Goal: Task Accomplishment & Management: Complete application form

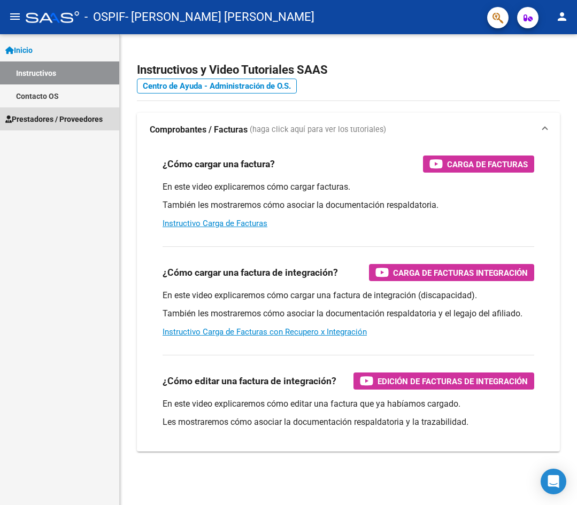
click at [44, 118] on span "Prestadores / Proveedores" at bounding box center [53, 119] width 97 height 12
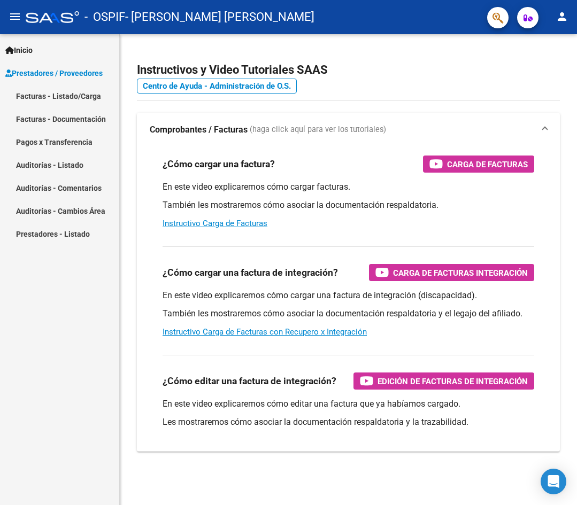
click at [33, 94] on link "Facturas - Listado/Carga" at bounding box center [59, 96] width 119 height 23
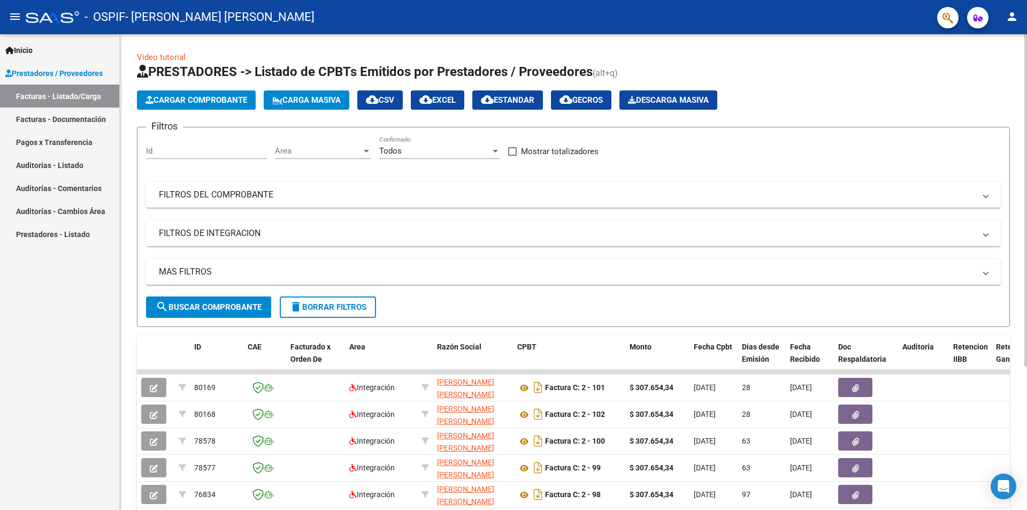
click at [181, 95] on button "Cargar Comprobante" at bounding box center [196, 99] width 119 height 19
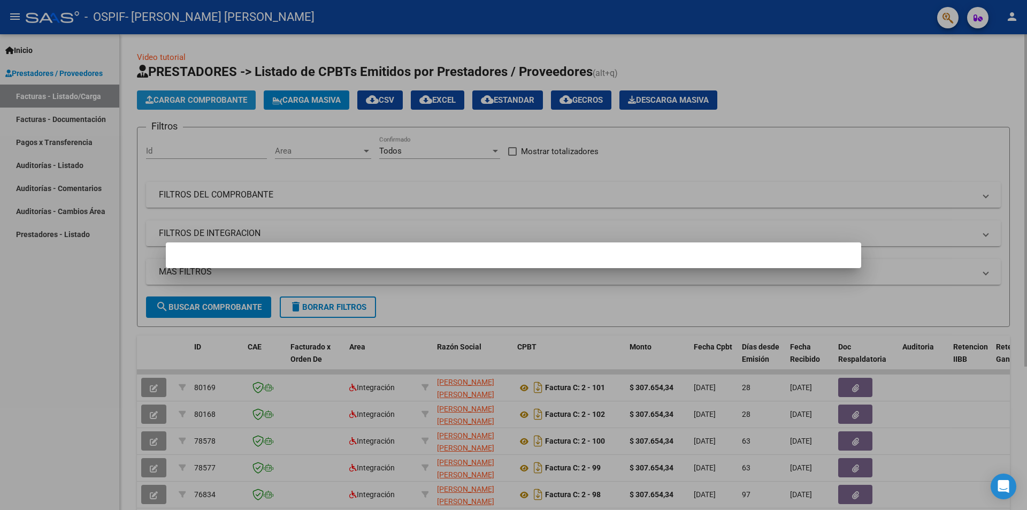
click at [181, 95] on div at bounding box center [513, 255] width 1027 height 510
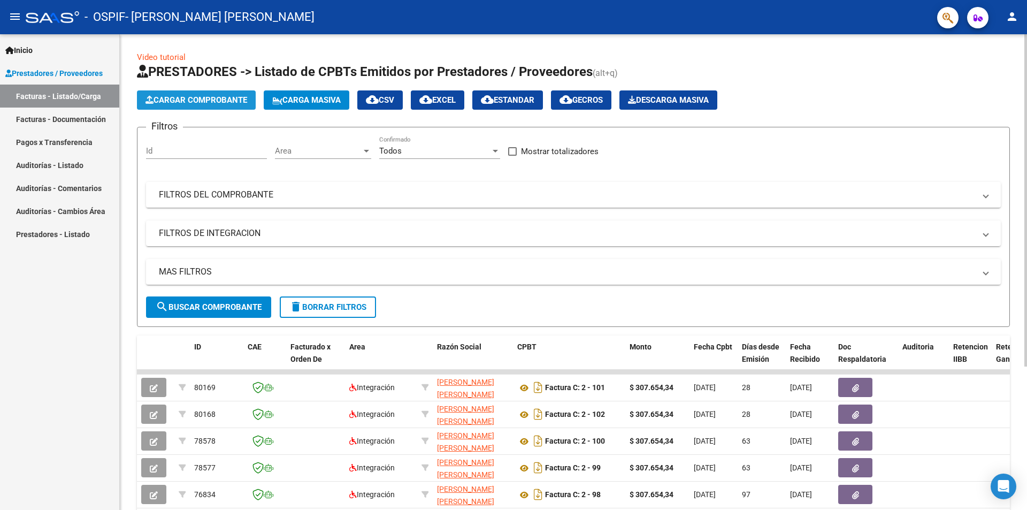
click at [189, 95] on span "Cargar Comprobante" at bounding box center [196, 100] width 102 height 10
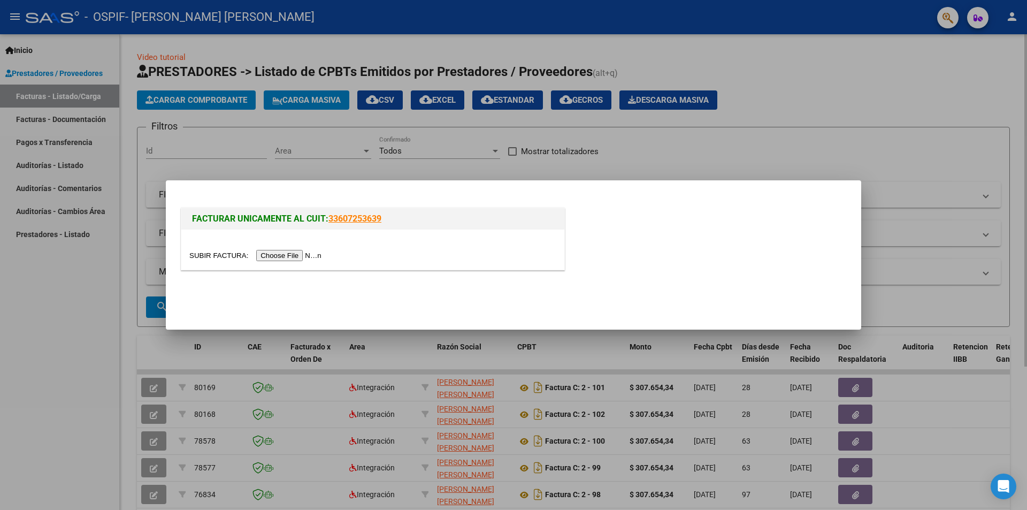
click at [189, 95] on div at bounding box center [513, 255] width 1027 height 510
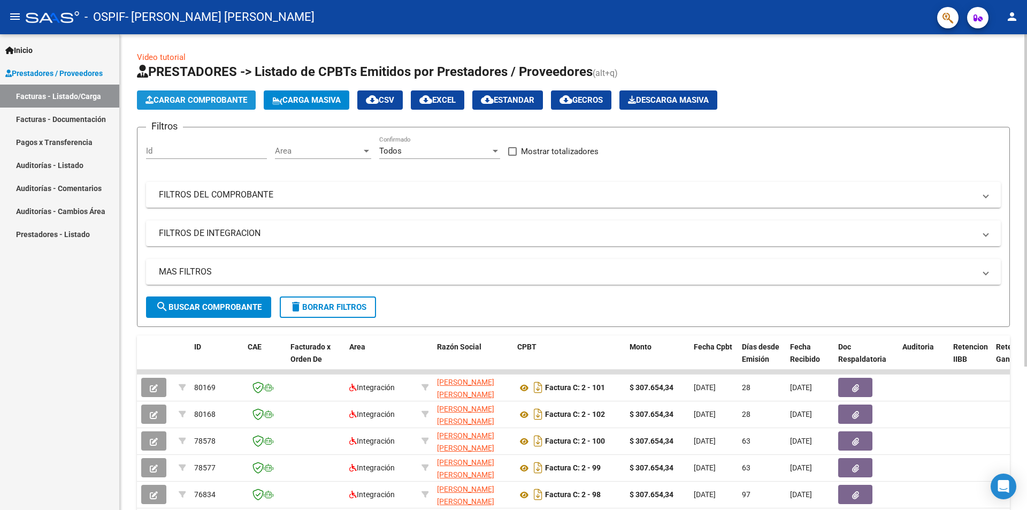
click at [189, 95] on span "Cargar Comprobante" at bounding box center [196, 100] width 102 height 10
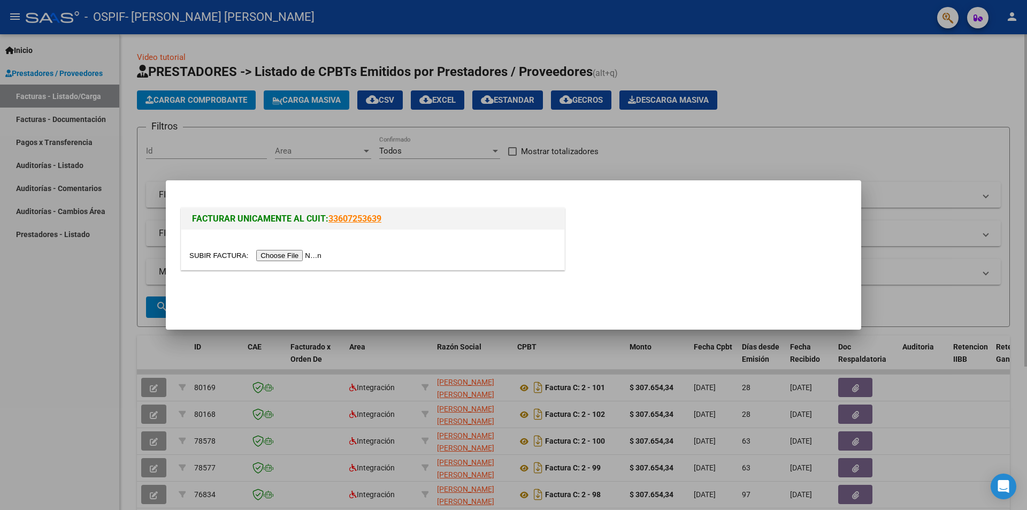
click at [281, 254] on input "file" at bounding box center [256, 255] width 135 height 11
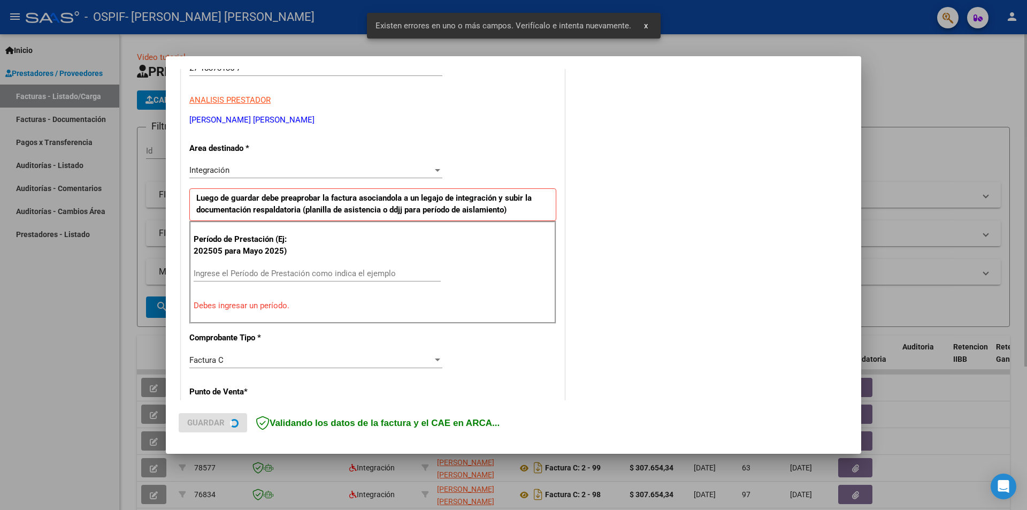
scroll to position [187, 0]
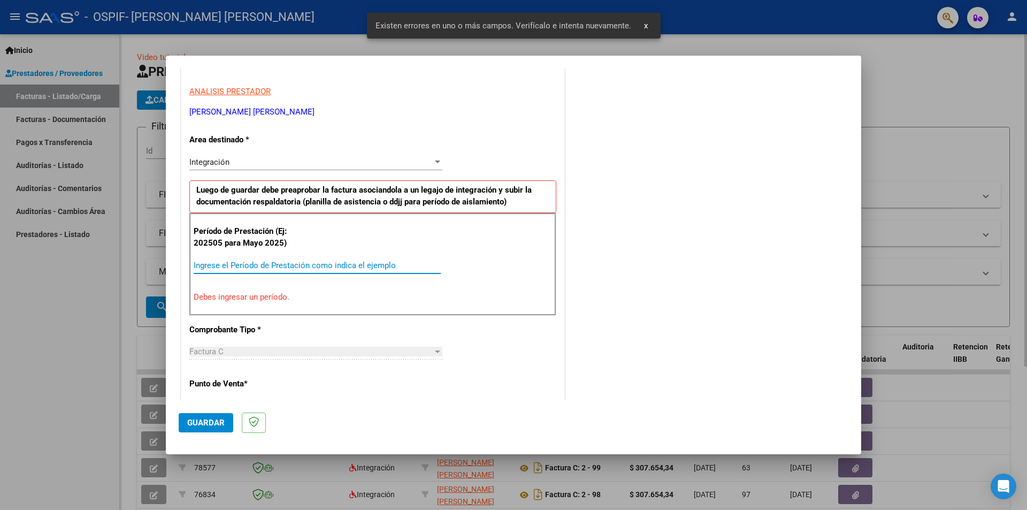
click at [207, 263] on input "Ingrese el Período de Prestación como indica el ejemplo" at bounding box center [317, 266] width 247 height 10
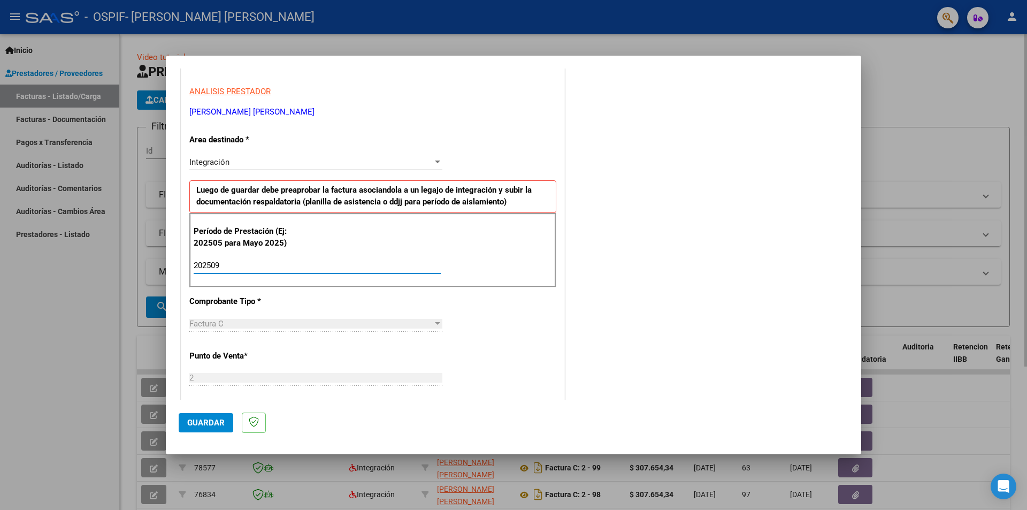
type input "202509"
click at [210, 414] on button "Guardar" at bounding box center [206, 422] width 55 height 19
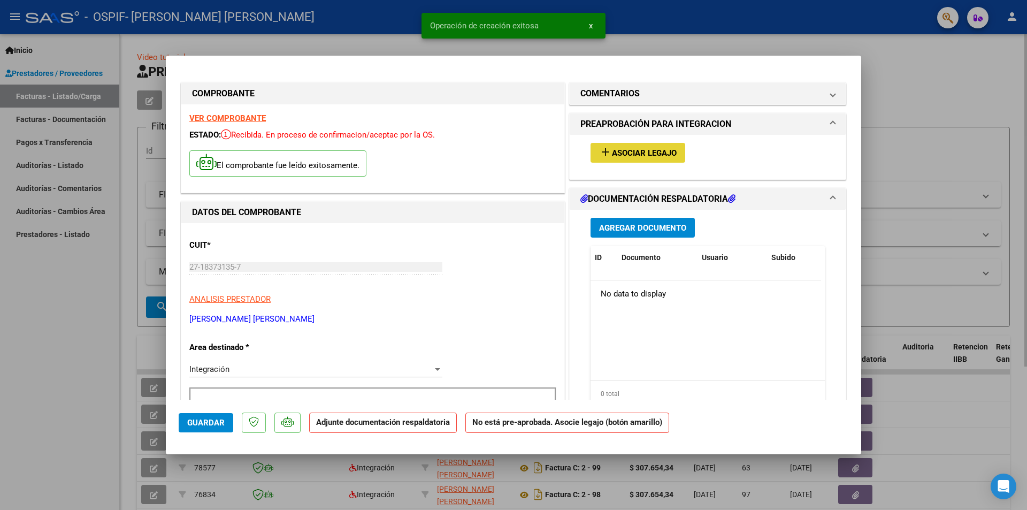
click at [577, 148] on span "add Asociar Legajo" at bounding box center [638, 153] width 78 height 10
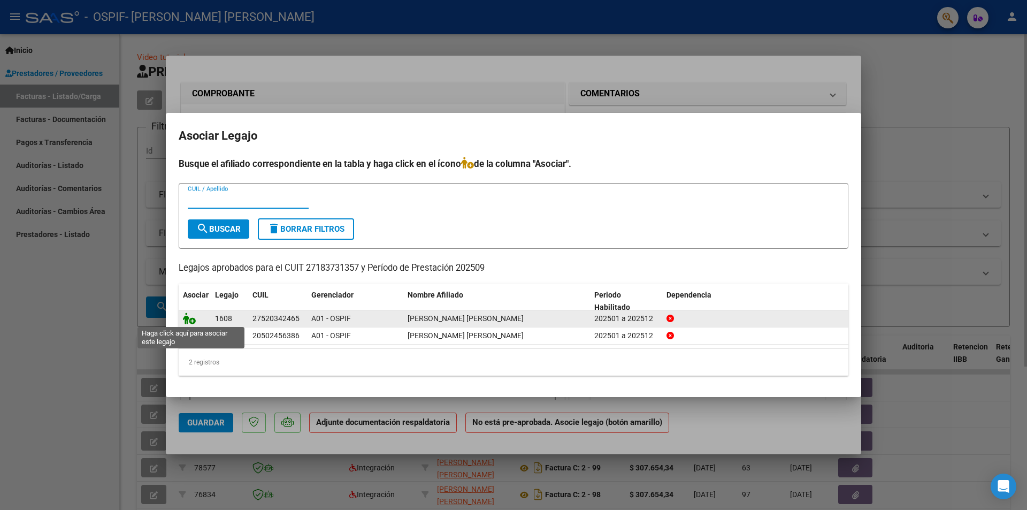
click at [189, 317] on icon at bounding box center [189, 318] width 13 height 12
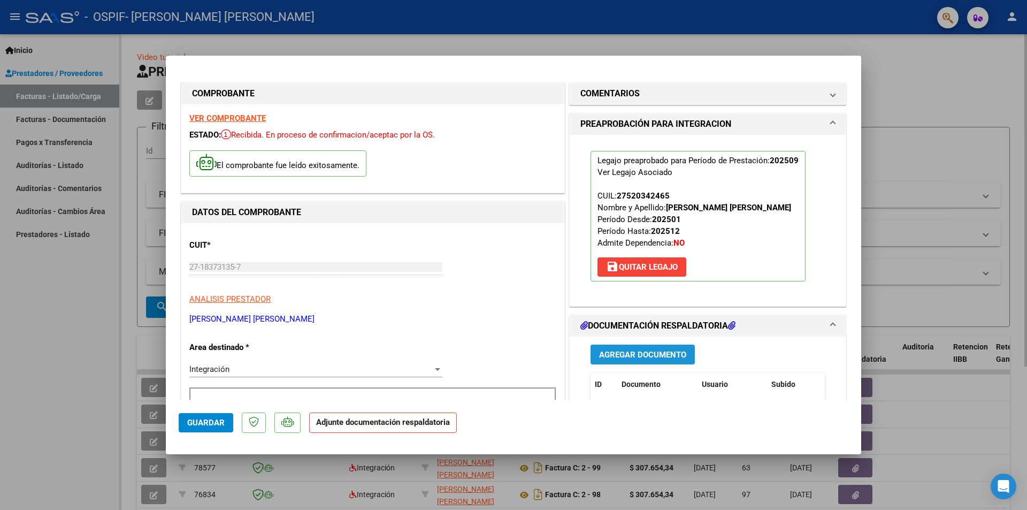
click at [577, 350] on span "Agregar Documento" at bounding box center [642, 355] width 87 height 10
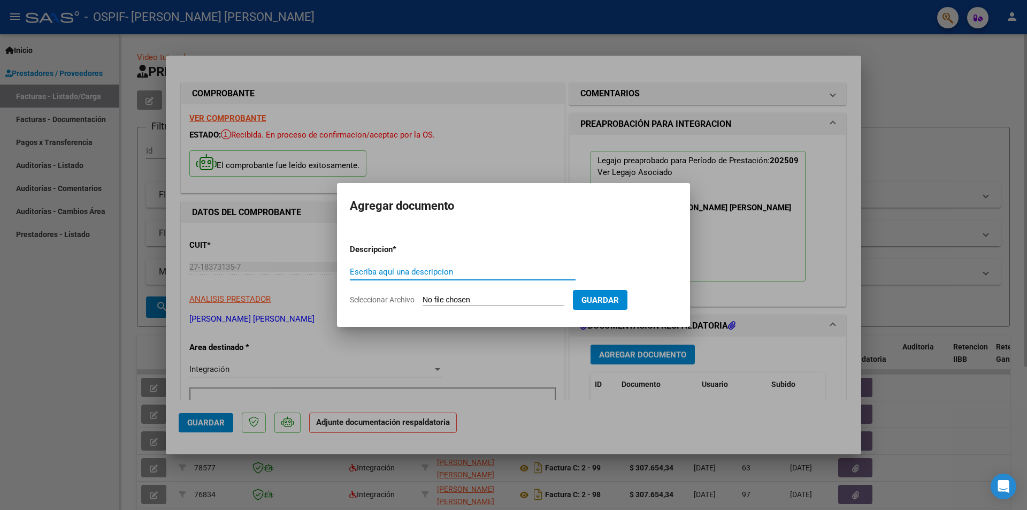
click at [367, 271] on input "Escriba aquí una descripcion" at bounding box center [463, 272] width 226 height 10
type input "asis"
click at [482, 295] on input "Seleccionar Archivo" at bounding box center [494, 300] width 142 height 10
type input "C:\fakepath\asistencia [PERSON_NAME].jpg"
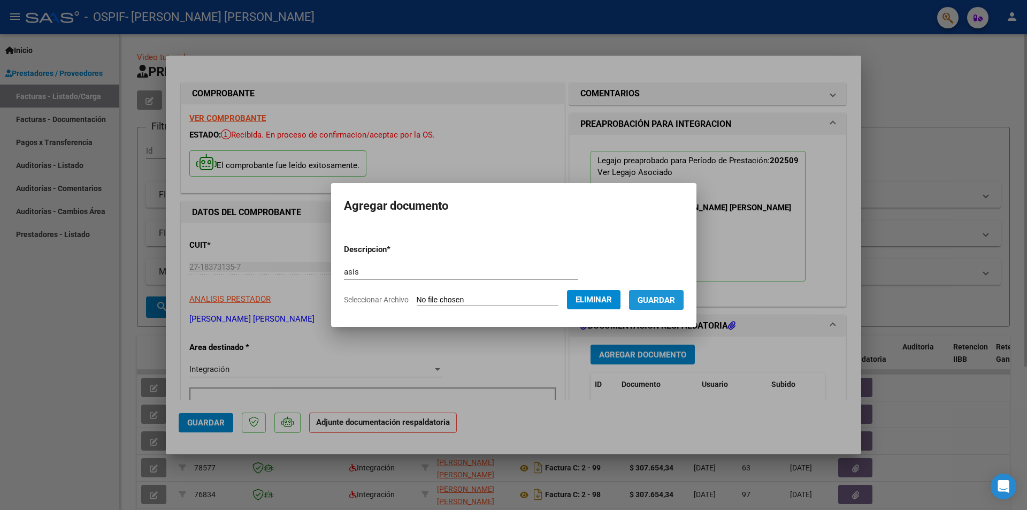
click at [577, 301] on span "Guardar" at bounding box center [656, 300] width 37 height 10
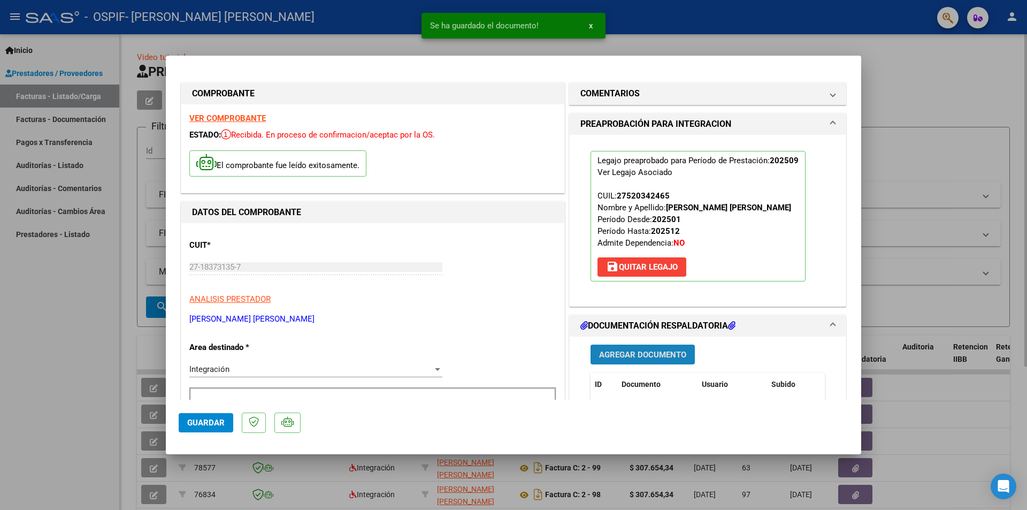
click at [577, 356] on span "Agregar Documento" at bounding box center [642, 355] width 87 height 10
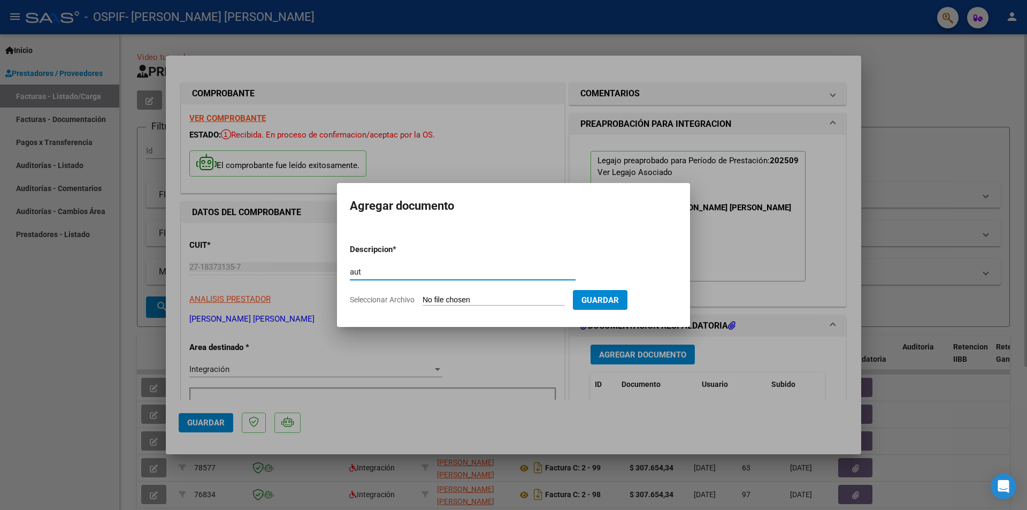
type input "aut"
click at [486, 300] on input "Seleccionar Archivo" at bounding box center [494, 300] width 142 height 10
type input "C:\fakepath\autorizacion [PERSON_NAME] 2025.png"
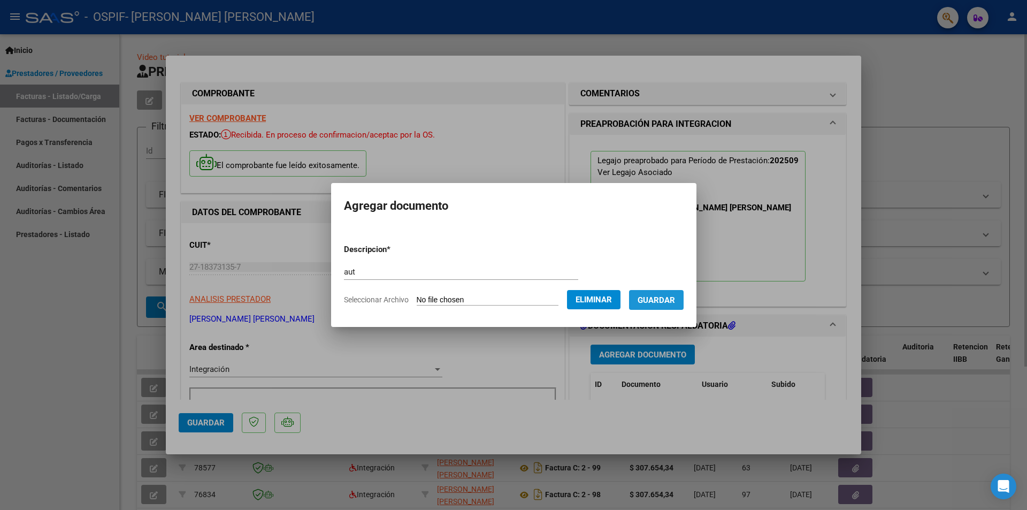
click at [577, 298] on span "Guardar" at bounding box center [656, 300] width 37 height 10
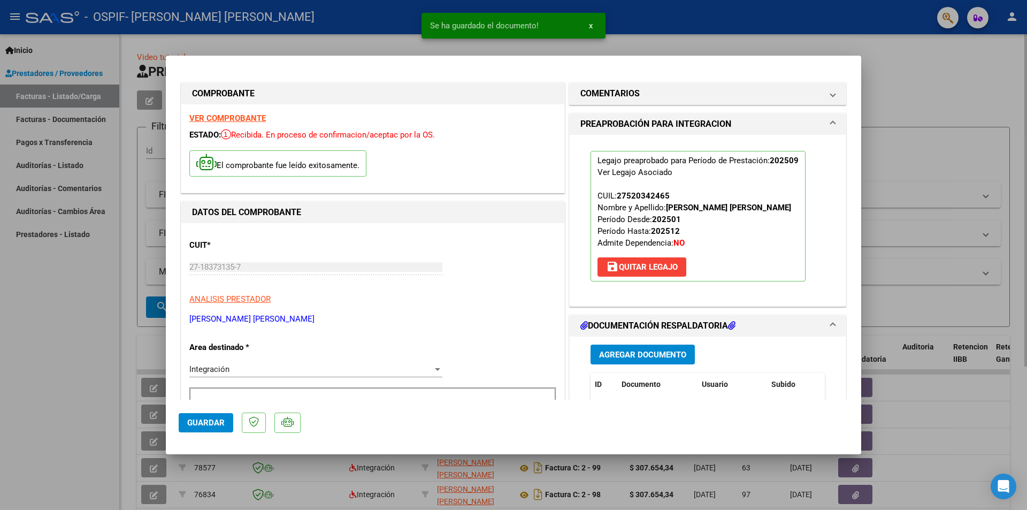
click at [577, 101] on div at bounding box center [513, 255] width 1027 height 510
type input "$ 0,00"
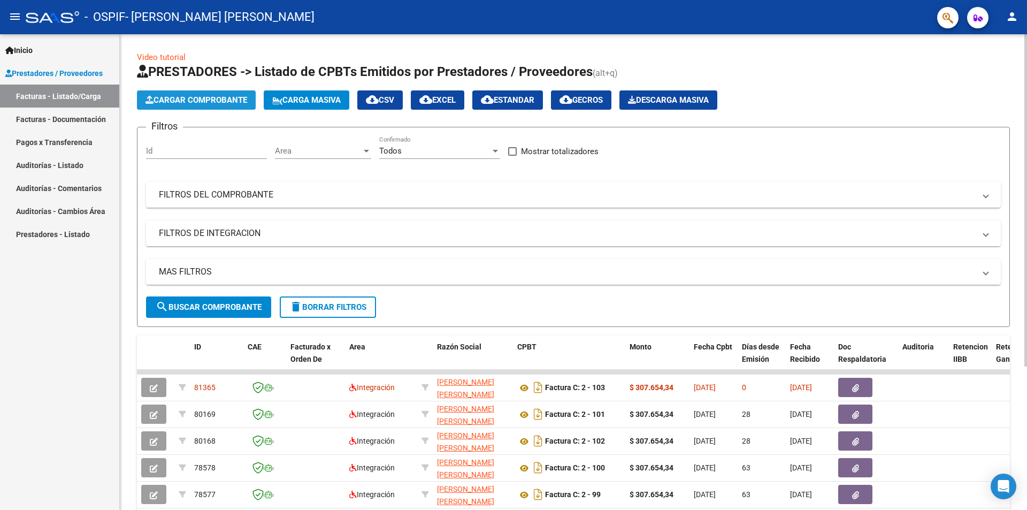
click at [204, 100] on span "Cargar Comprobante" at bounding box center [196, 100] width 102 height 10
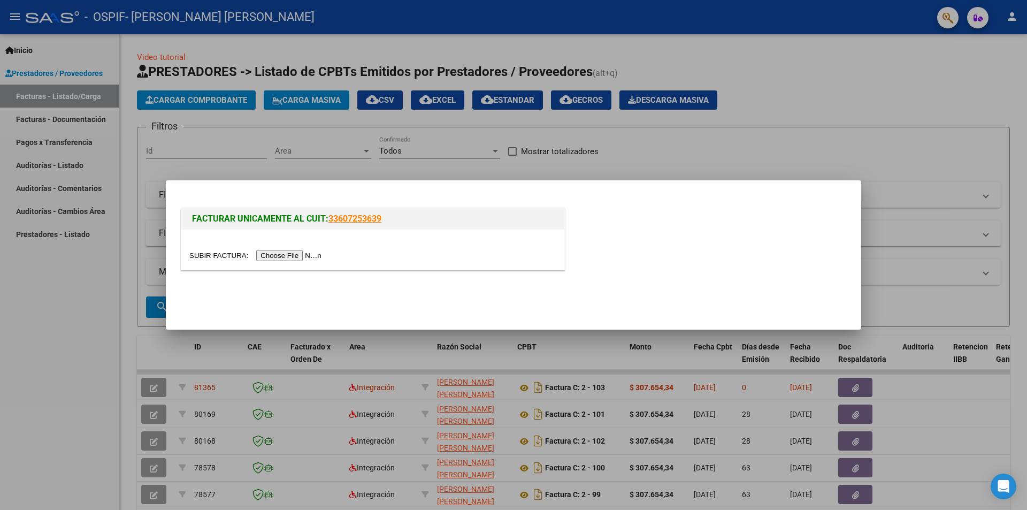
click at [282, 254] on input "file" at bounding box center [256, 255] width 135 height 11
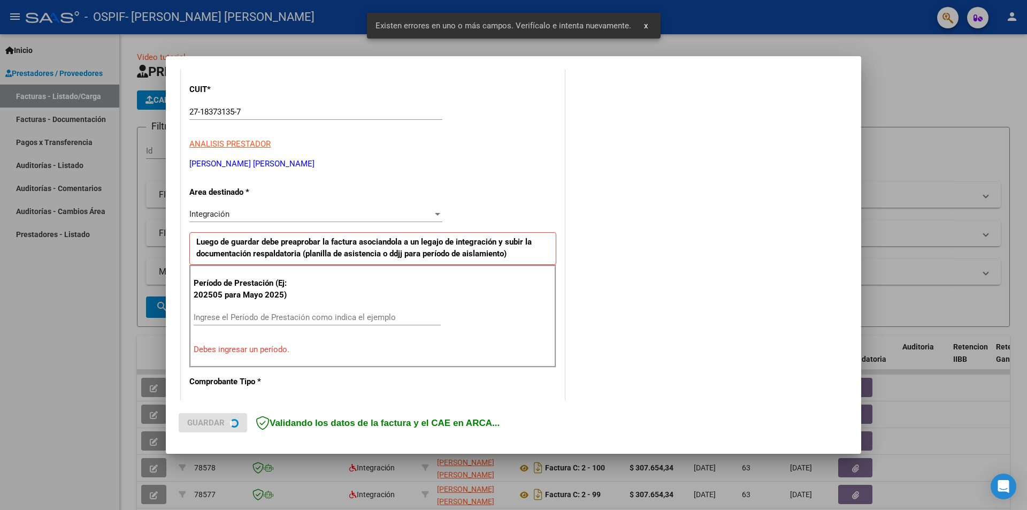
scroll to position [187, 0]
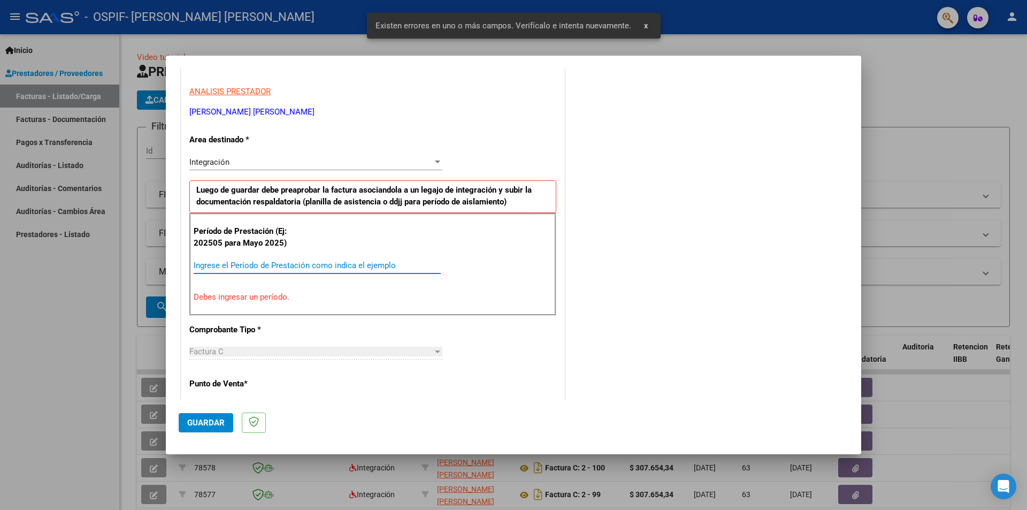
click at [223, 264] on input "Ingrese el Período de Prestación como indica el ejemplo" at bounding box center [317, 266] width 247 height 10
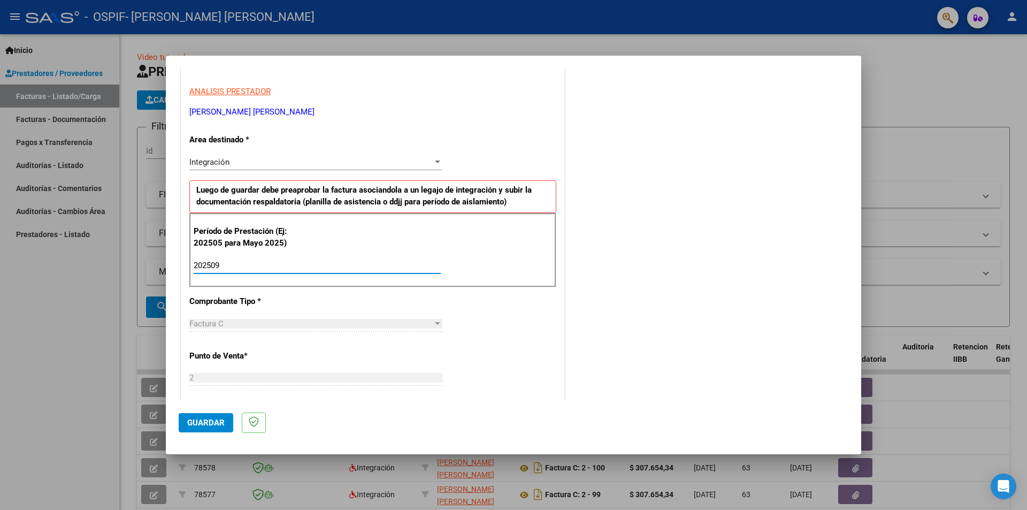
type input "202509"
click at [207, 424] on span "Guardar" at bounding box center [205, 423] width 37 height 10
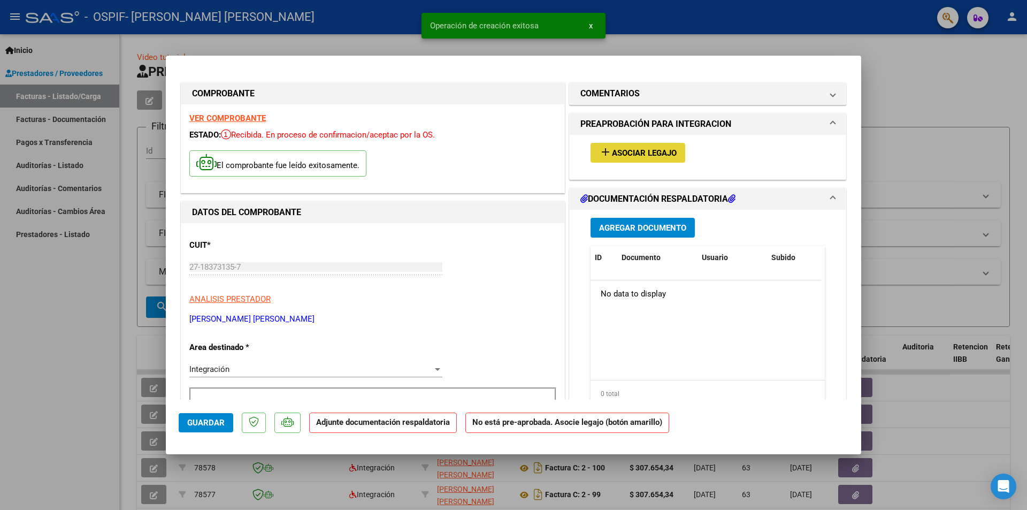
click at [577, 147] on button "add Asociar Legajo" at bounding box center [638, 153] width 95 height 20
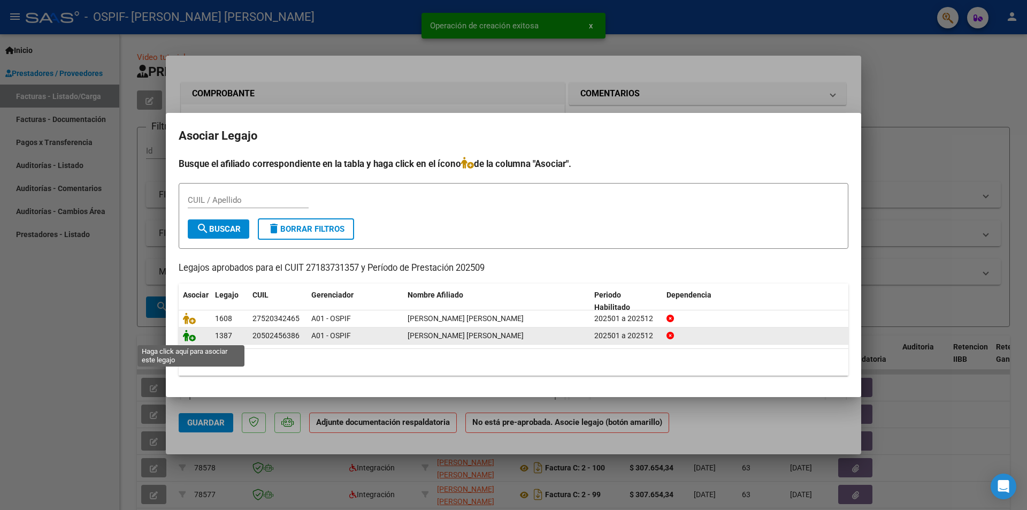
click at [189, 334] on icon at bounding box center [189, 336] width 13 height 12
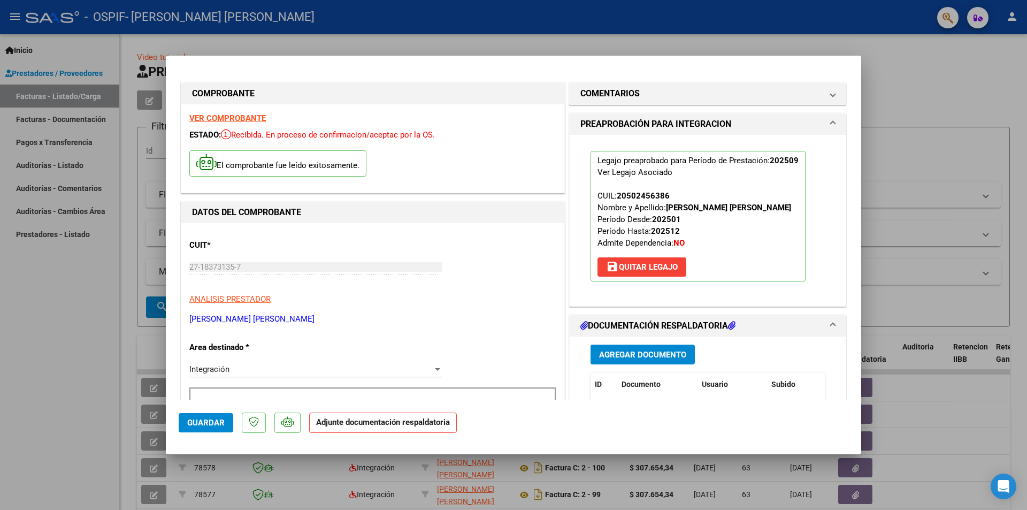
click at [577, 353] on span "Agregar Documento" at bounding box center [642, 355] width 87 height 10
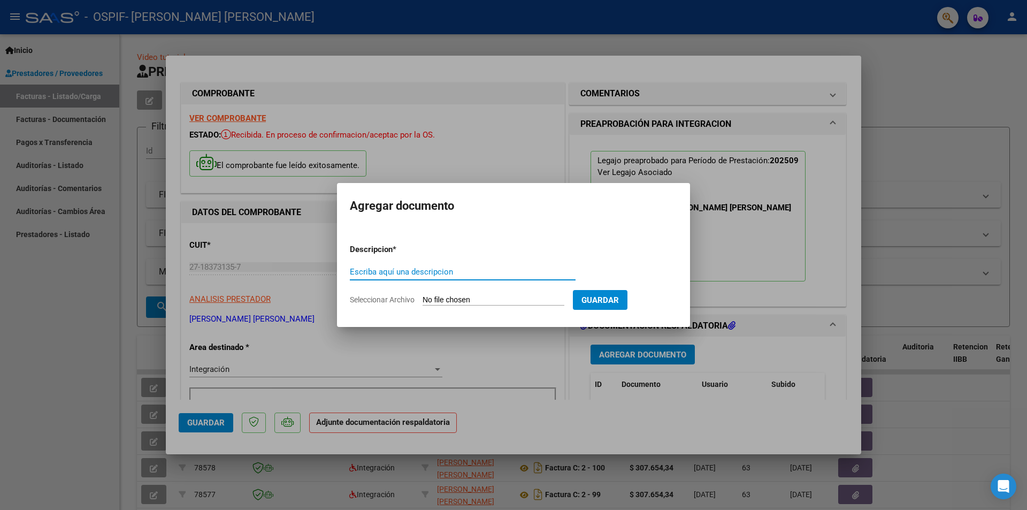
click at [371, 270] on input "Escriba aquí una descripcion" at bounding box center [463, 272] width 226 height 10
type input "asis"
click at [481, 299] on input "Seleccionar Archivo" at bounding box center [494, 300] width 142 height 10
type input "C:\fakepath\asist [PERSON_NAME] sep.jpg"
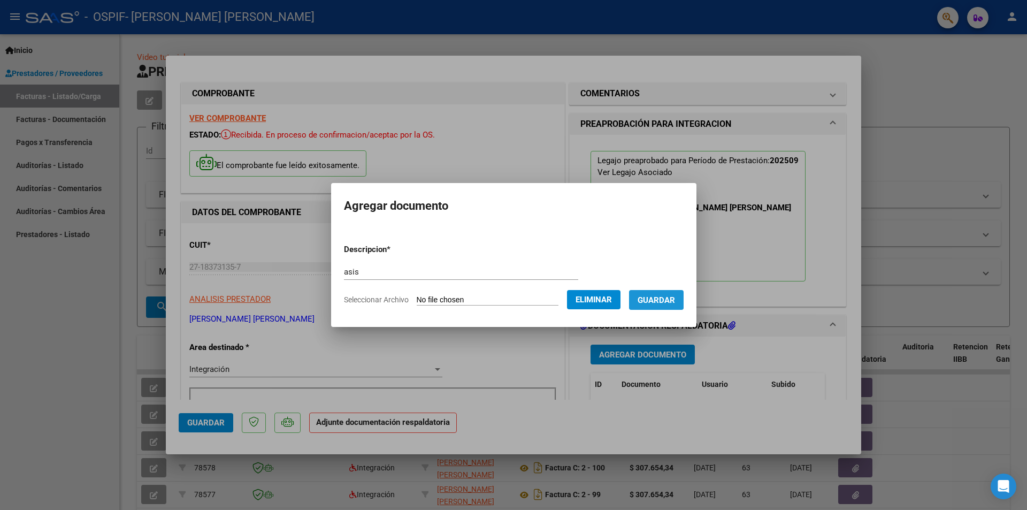
click at [577, 296] on span "Guardar" at bounding box center [656, 300] width 37 height 10
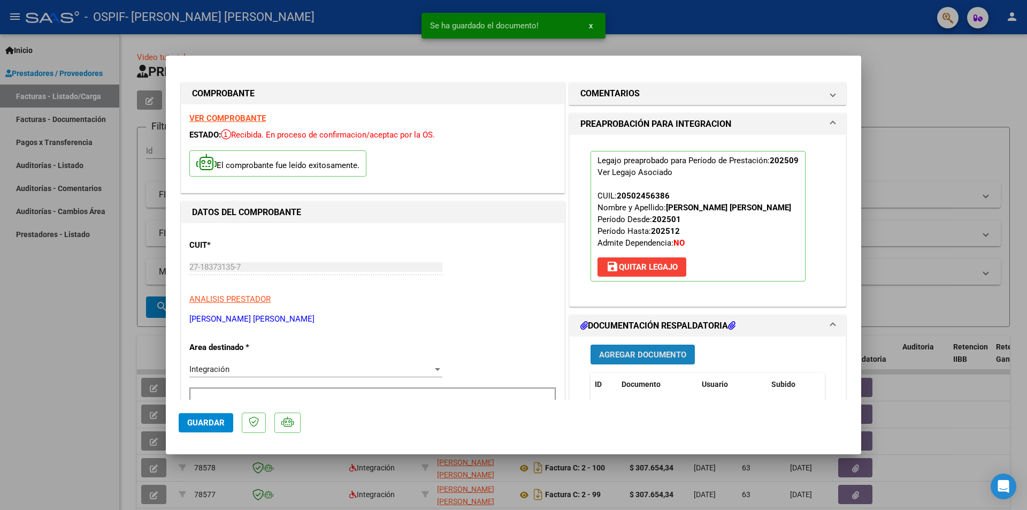
click at [577, 349] on span "Agregar Documento" at bounding box center [642, 354] width 87 height 10
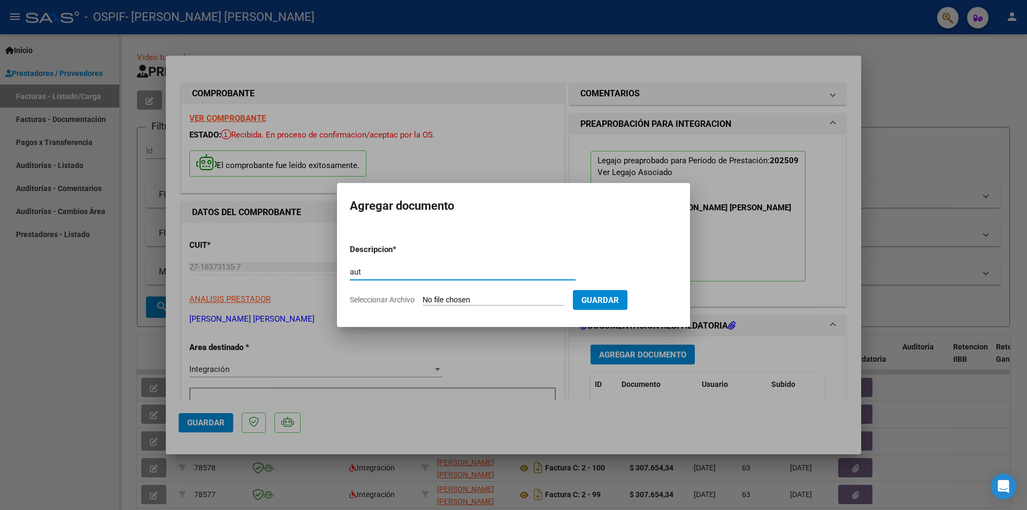
type input "aut"
click at [462, 297] on input "Seleccionar Archivo" at bounding box center [494, 300] width 142 height 10
type input "C:\fakepath\autorizaciom [PERSON_NAME] 2025.png"
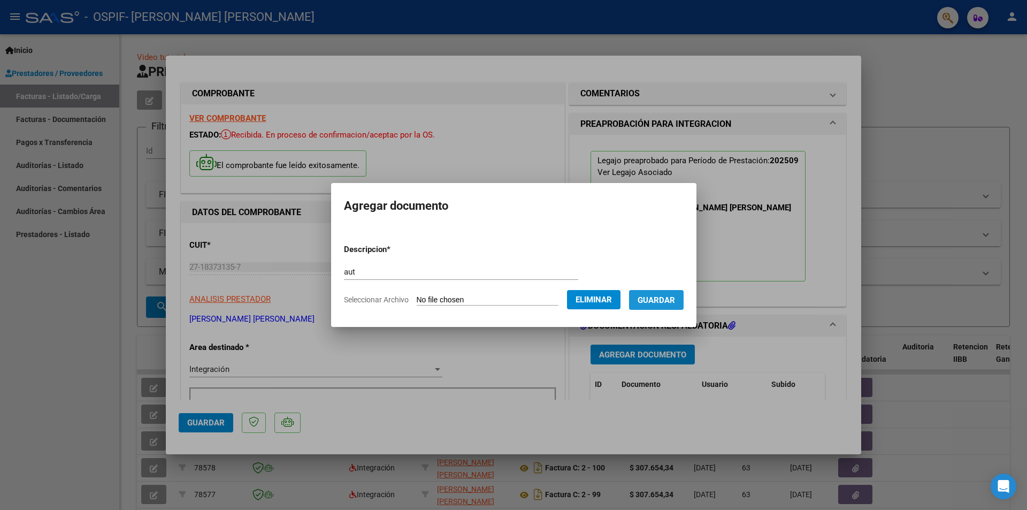
click at [577, 293] on button "Guardar" at bounding box center [656, 300] width 55 height 20
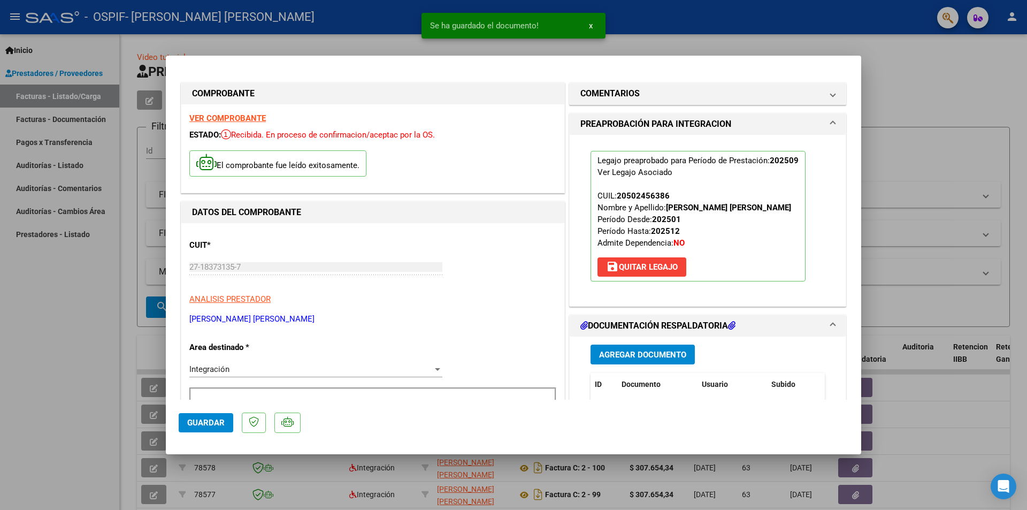
click at [577, 104] on div at bounding box center [513, 255] width 1027 height 510
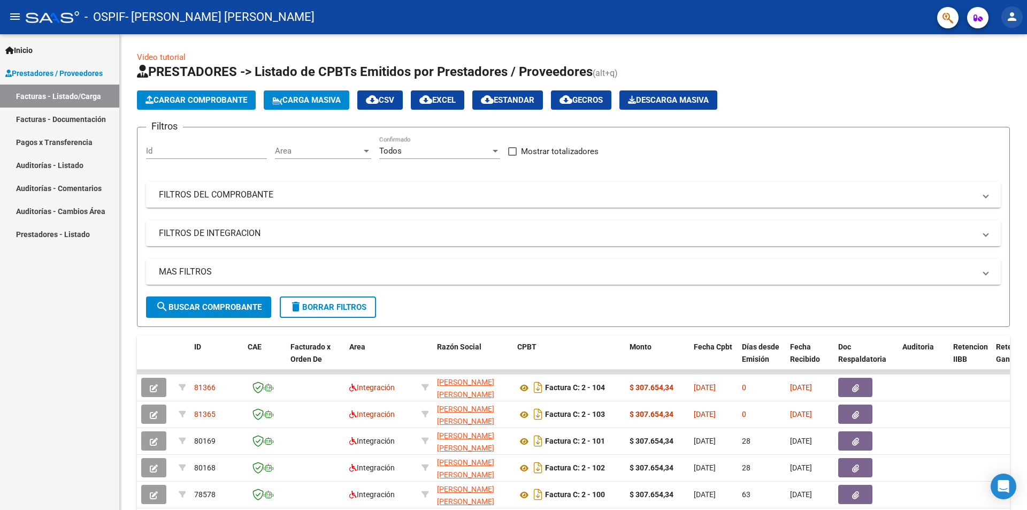
click at [577, 14] on mat-icon "person" at bounding box center [1012, 16] width 13 height 13
click at [577, 68] on button "exit_to_app Salir" at bounding box center [989, 71] width 65 height 26
